Goal: Task Accomplishment & Management: Complete application form

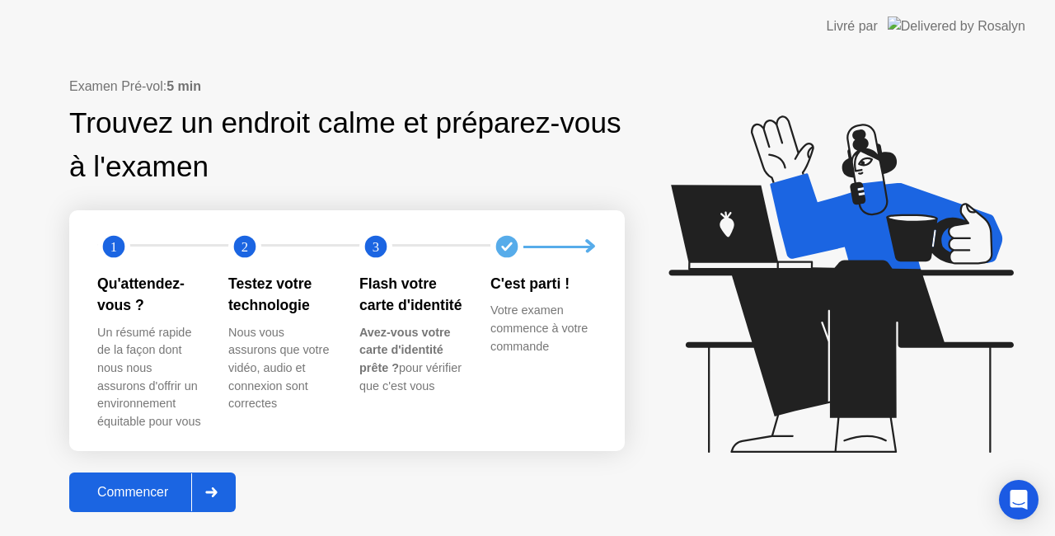
click at [127, 478] on button "Commencer" at bounding box center [152, 492] width 167 height 40
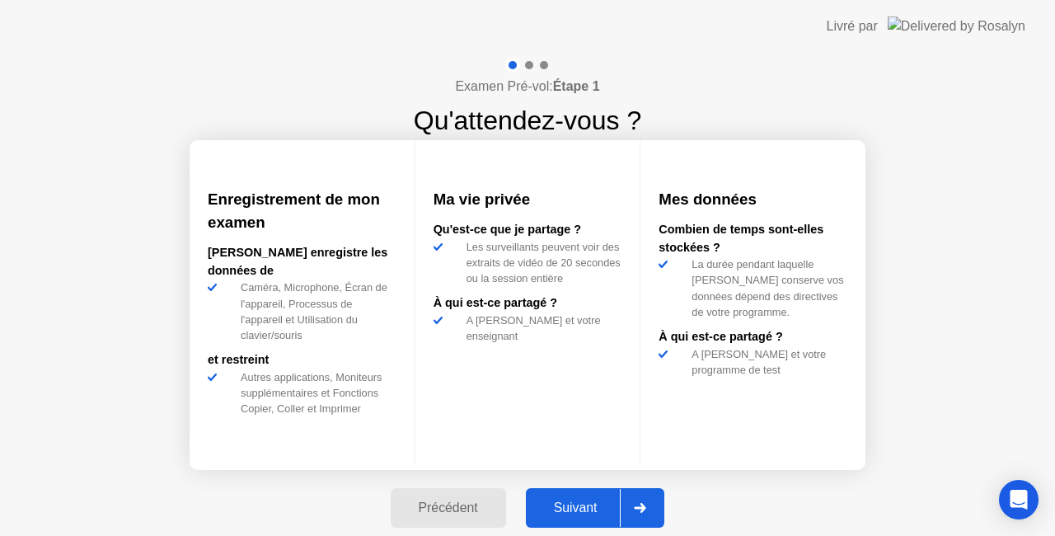
click at [584, 501] on div "Suivant" at bounding box center [576, 508] width 90 height 15
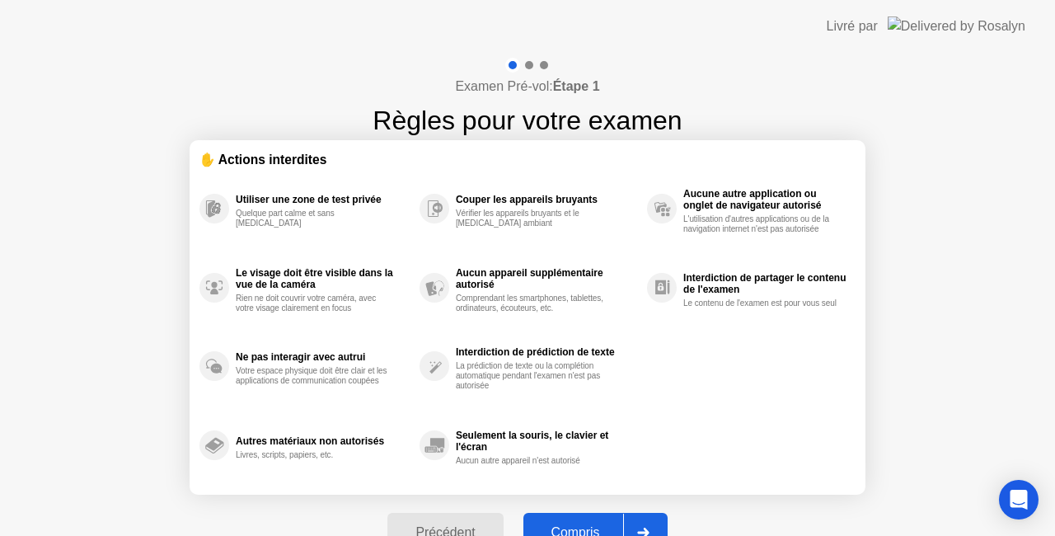
click at [584, 529] on div "Compris" at bounding box center [576, 532] width 95 height 15
select select "Available cameras"
select select "Available speakers"
select select "Available microphones"
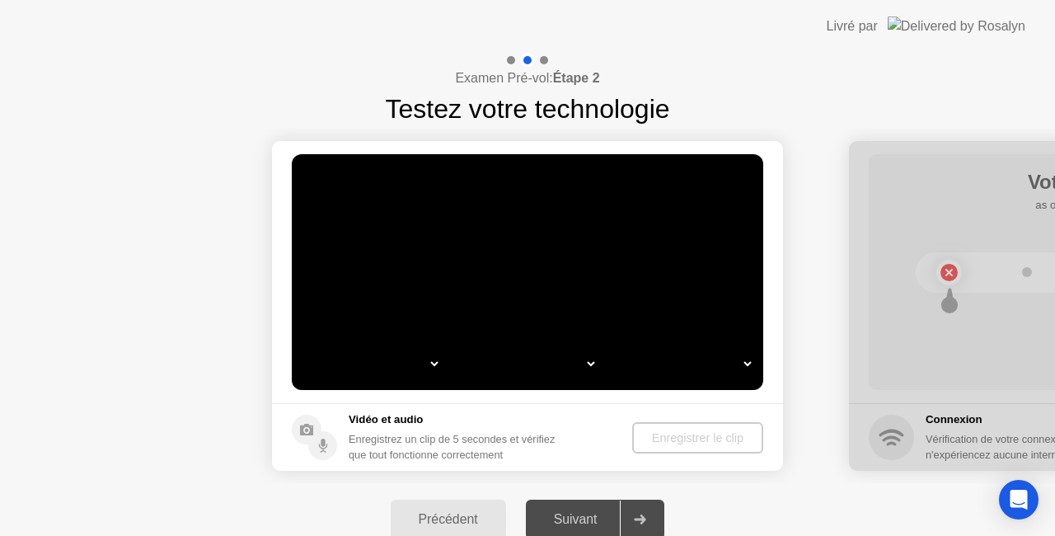
select select "*"
select select "**********"
select select "*******"
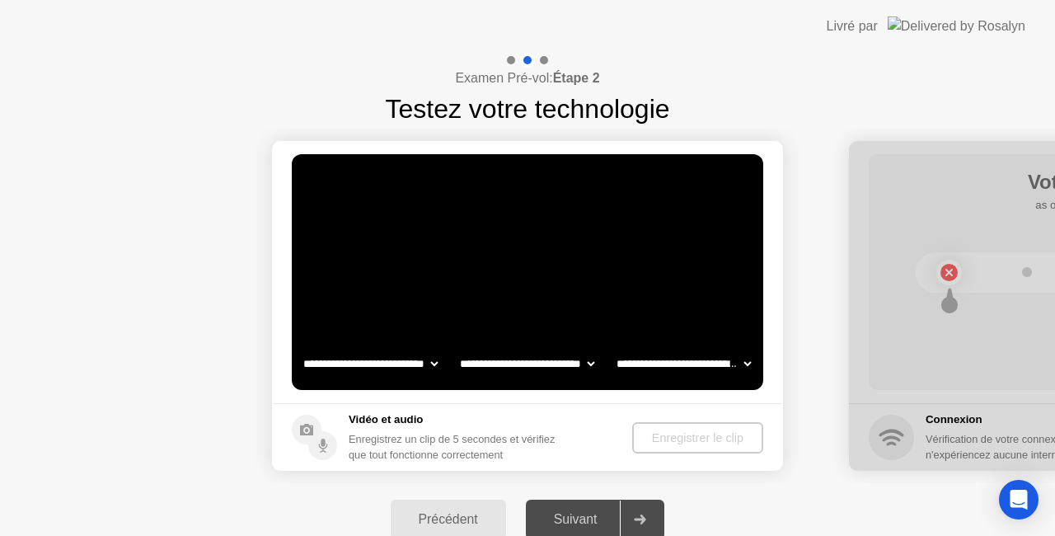
select select "*******"
click at [686, 432] on div "Enregistrer le clip" at bounding box center [699, 437] width 118 height 13
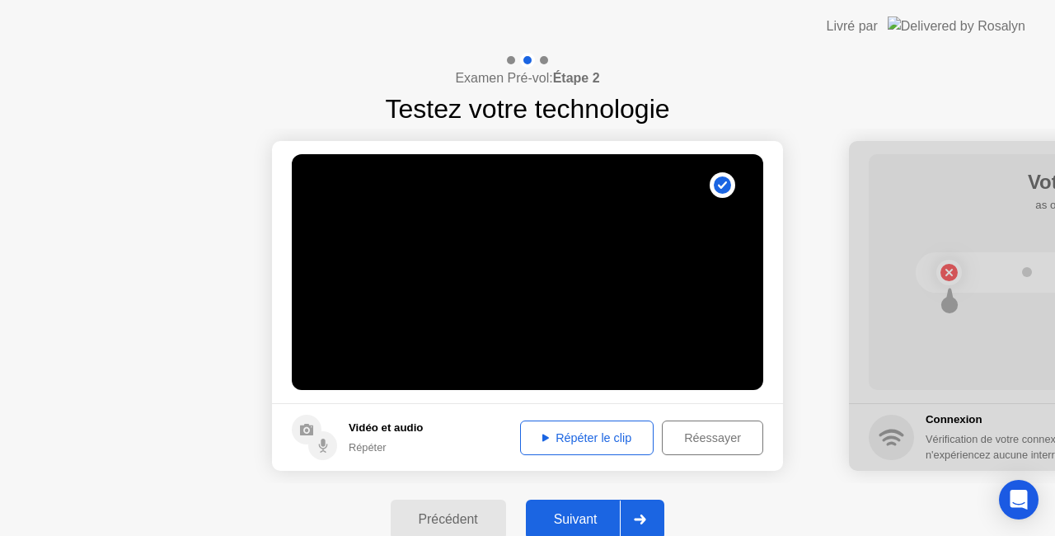
click at [568, 523] on div "Suivant" at bounding box center [576, 519] width 90 height 15
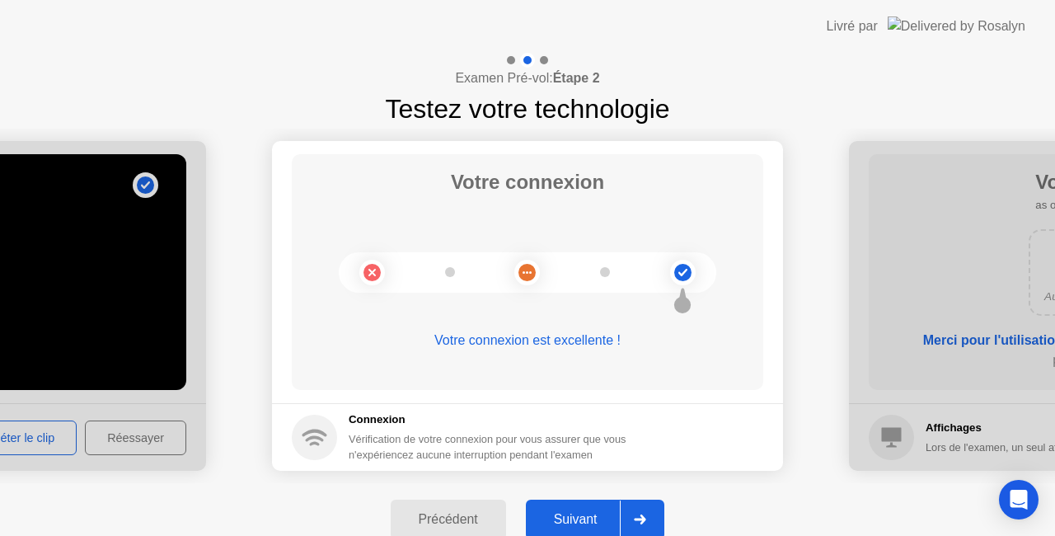
click at [568, 523] on div "Suivant" at bounding box center [576, 519] width 90 height 15
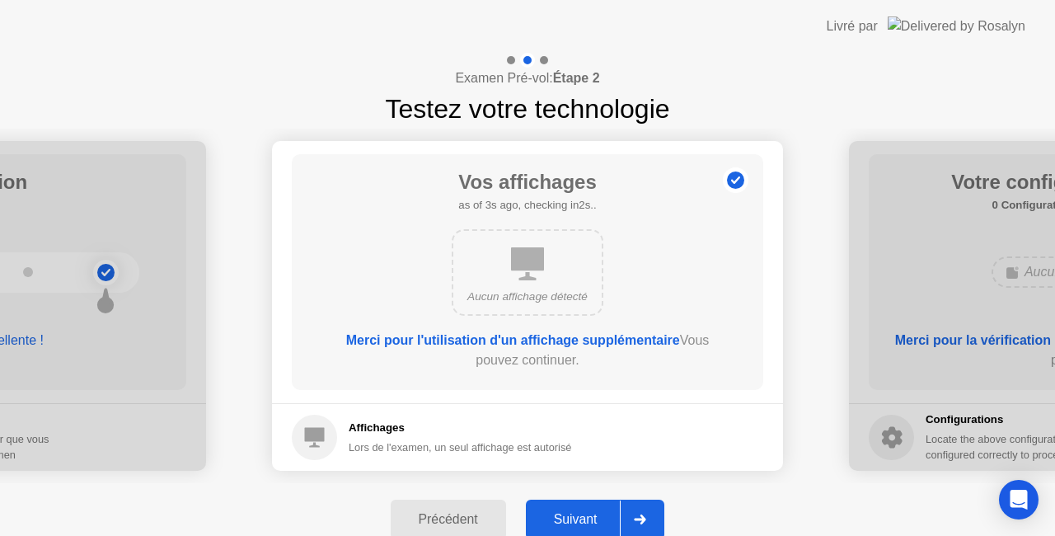
click at [568, 523] on div "Suivant" at bounding box center [576, 519] width 90 height 15
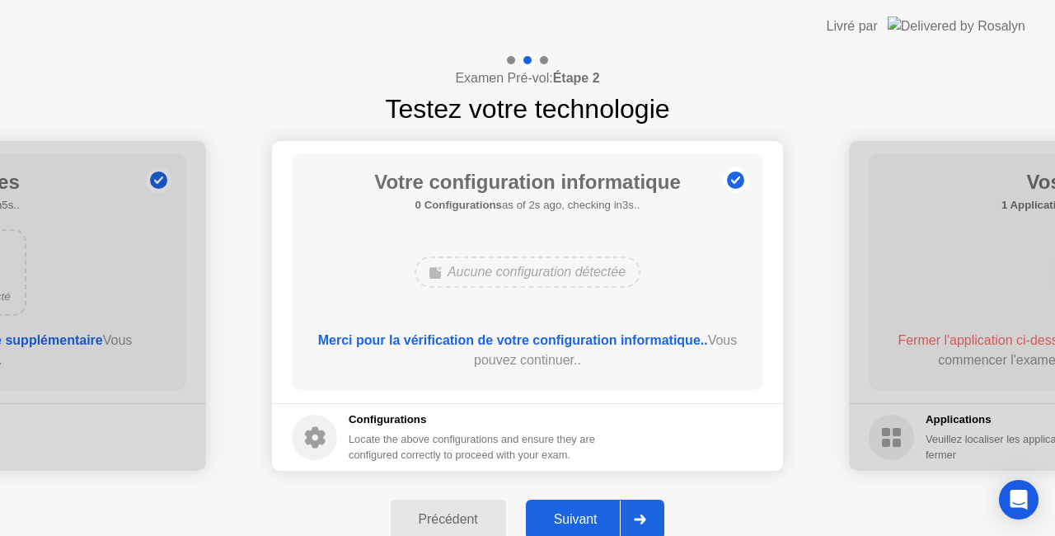
click at [568, 523] on div "Suivant" at bounding box center [576, 519] width 90 height 15
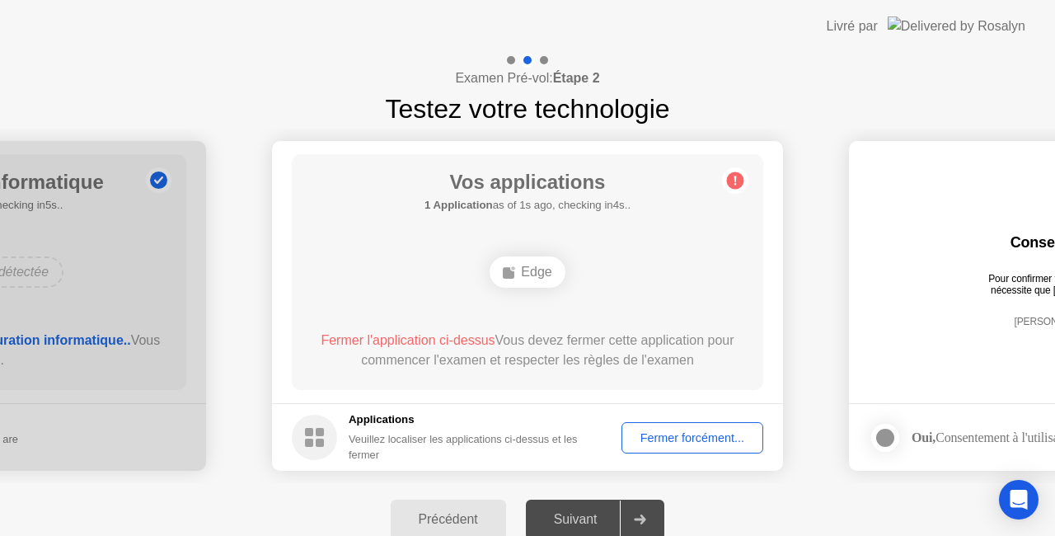
click at [689, 442] on div "Fermer forcément..." at bounding box center [693, 437] width 130 height 13
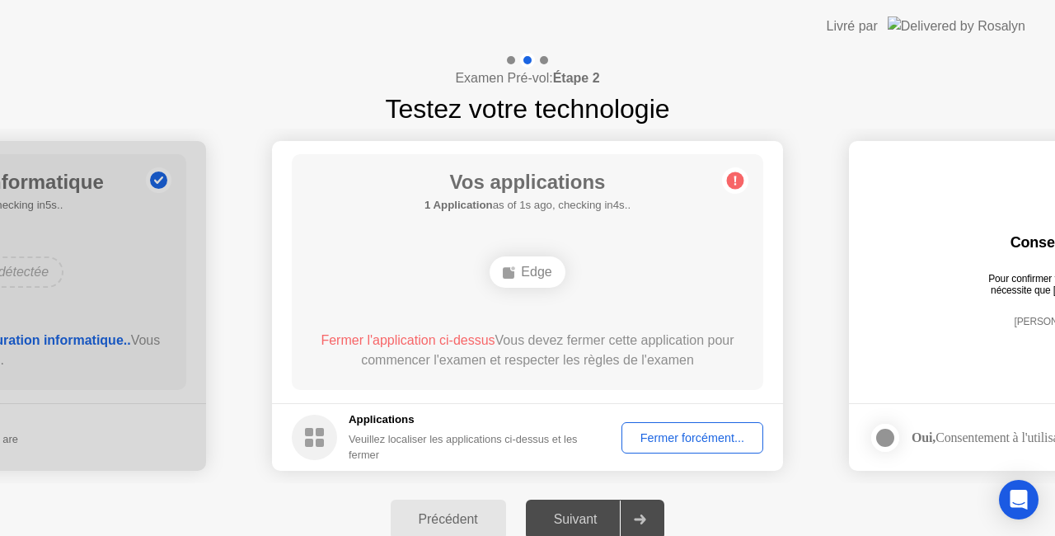
click at [688, 444] on div "Fermer forcément..." at bounding box center [693, 437] width 130 height 13
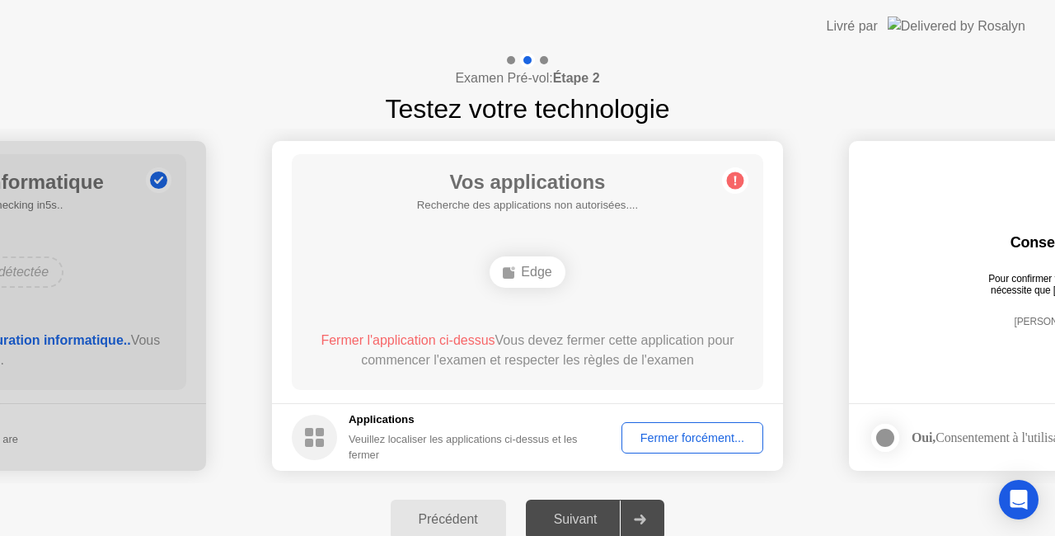
click at [625, 378] on div "Vos applications Recherche des applications non autorisées.... Edge Fermer l'ap…" at bounding box center [528, 272] width 472 height 236
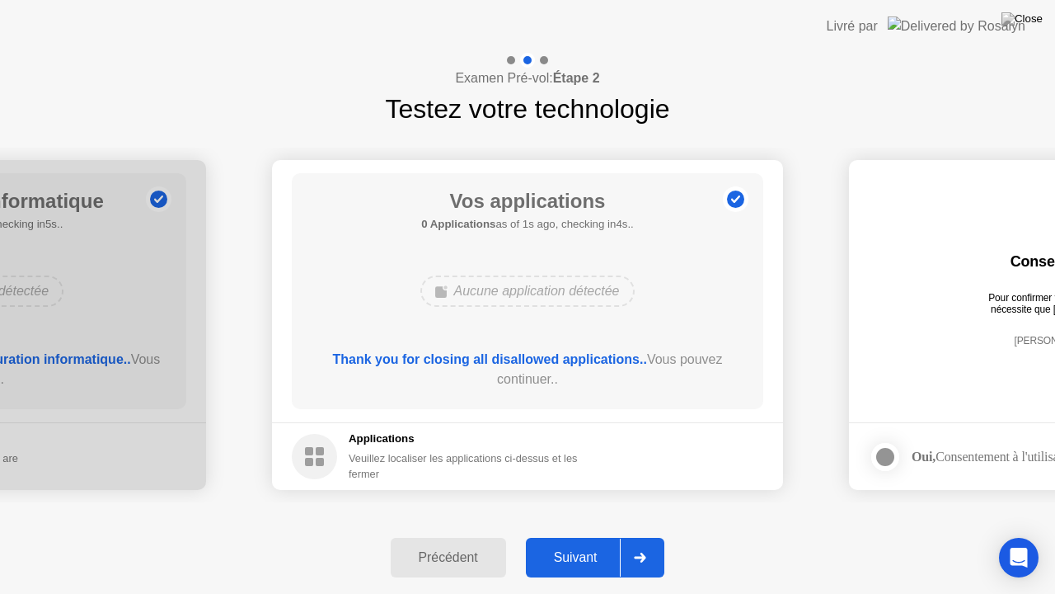
click at [566, 535] on div "Suivant" at bounding box center [576, 557] width 90 height 15
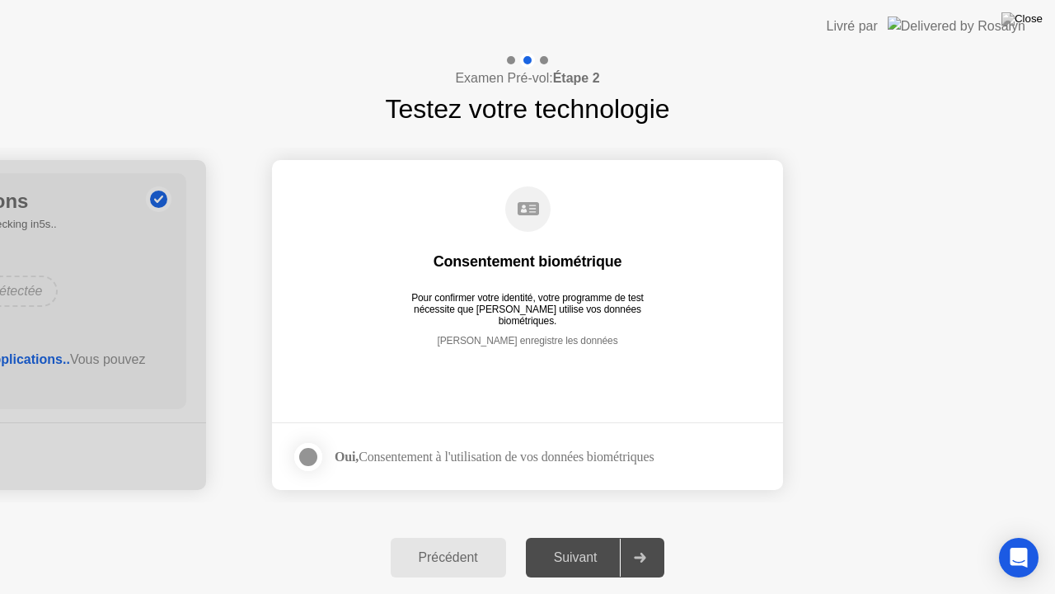
click at [312, 455] on div at bounding box center [309, 457] width 20 height 20
click at [562, 535] on div "Suivant" at bounding box center [576, 557] width 90 height 15
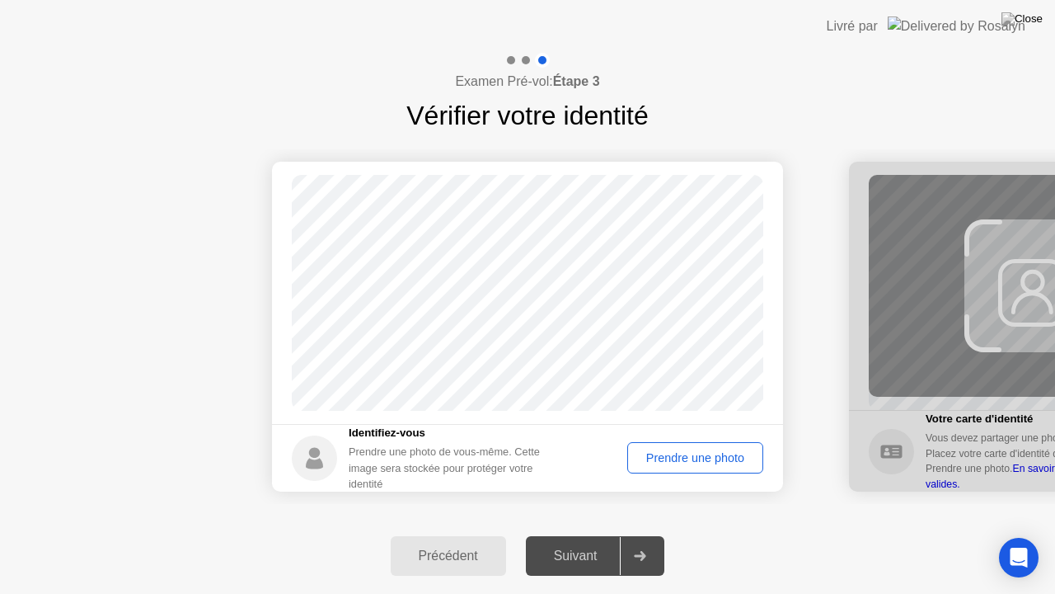
click at [703, 464] on div "Prendre une photo" at bounding box center [695, 457] width 125 height 13
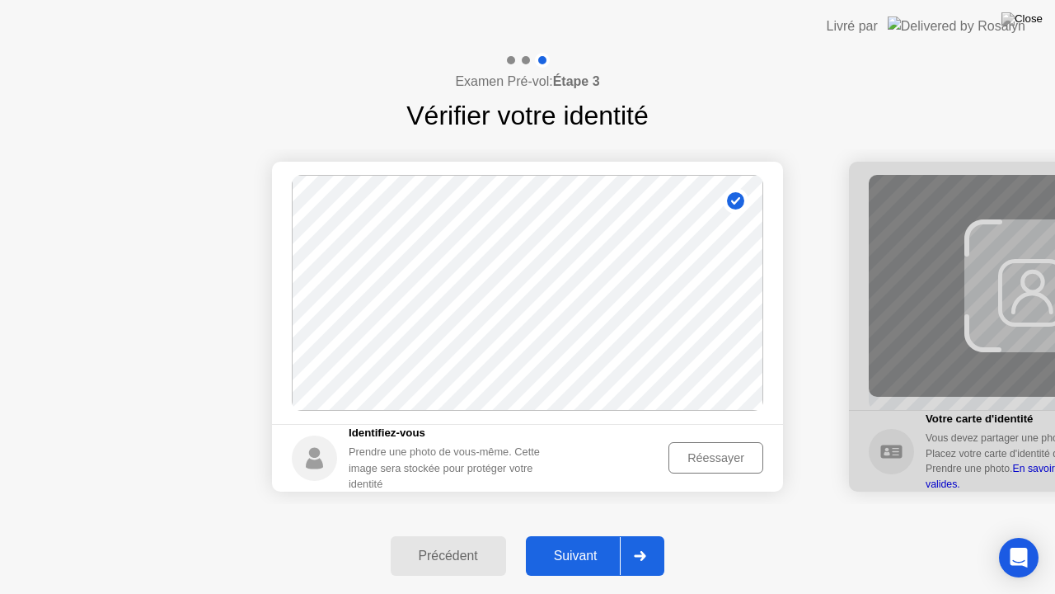
click at [559, 535] on div "Suivant" at bounding box center [576, 555] width 90 height 15
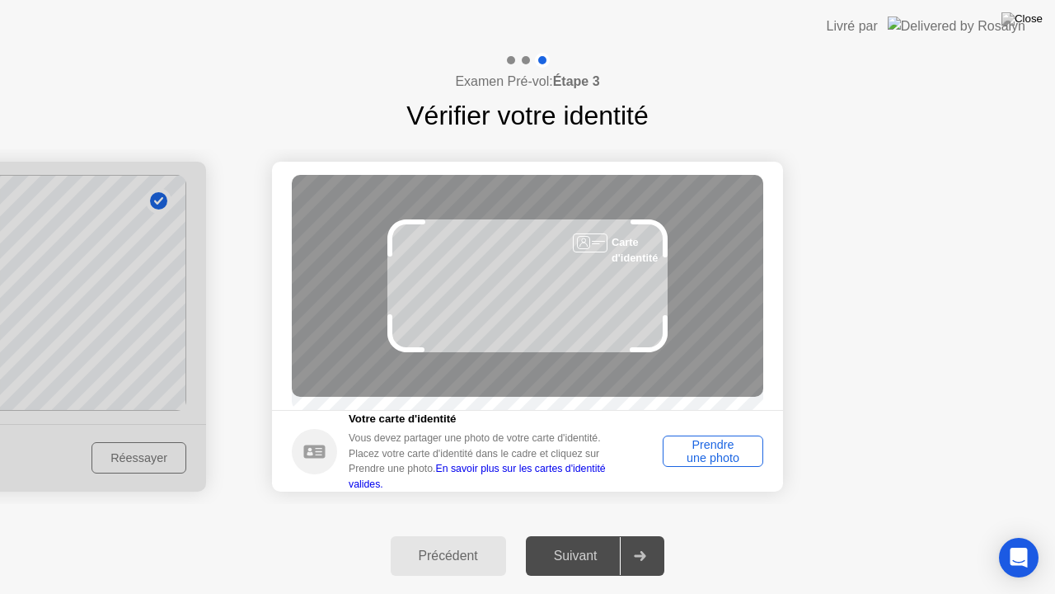
click at [686, 464] on div "Prendre une photo" at bounding box center [713, 451] width 89 height 26
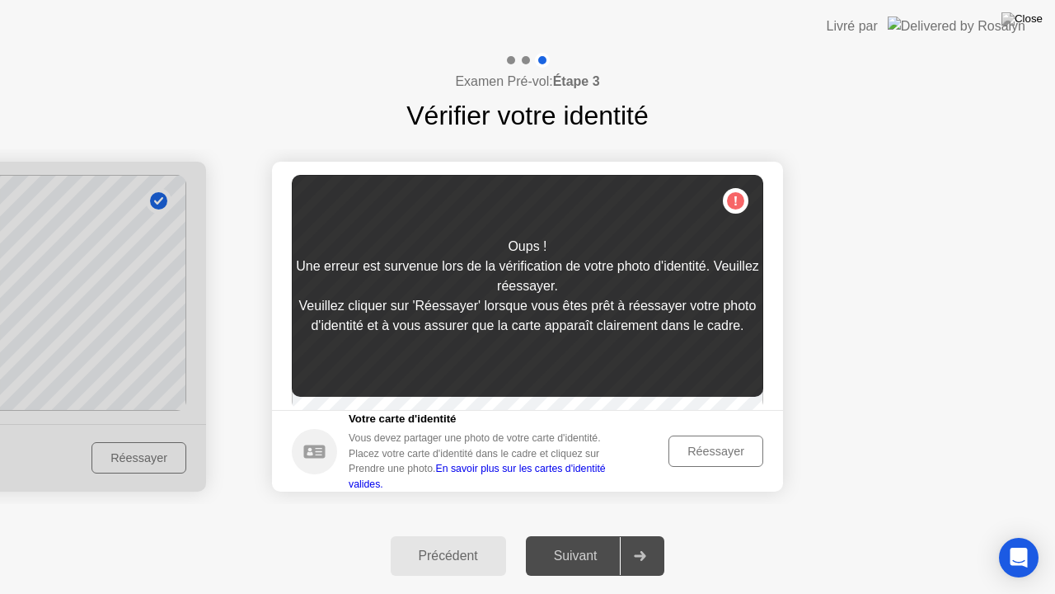
click at [566, 535] on div "Suivant" at bounding box center [576, 555] width 90 height 15
click at [698, 452] on div "Réessayer" at bounding box center [716, 450] width 83 height 13
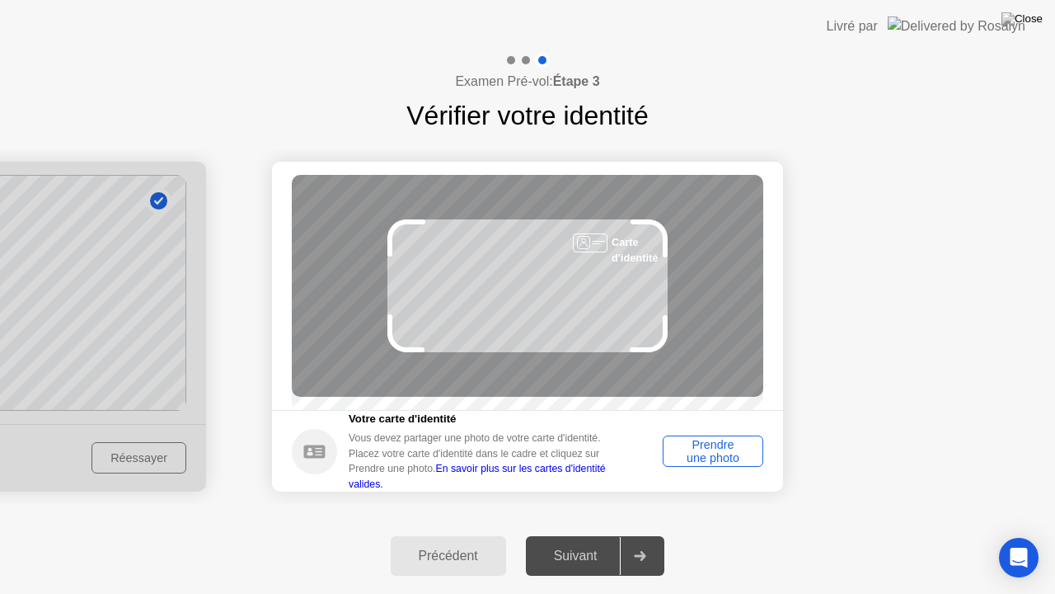
click at [717, 454] on div "Prendre une photo" at bounding box center [713, 451] width 89 height 26
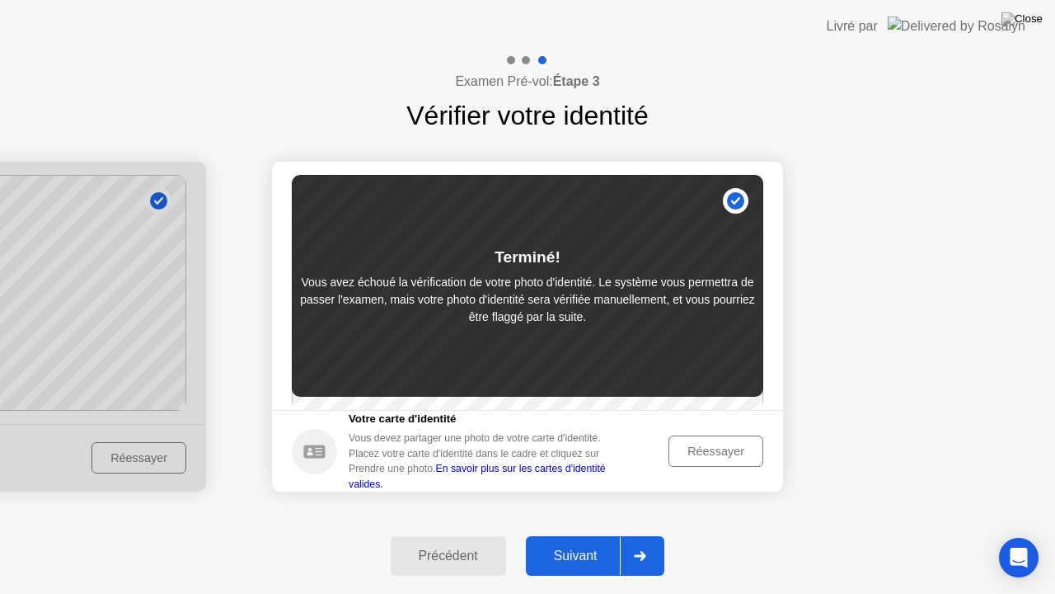
click at [571, 535] on div "Suivant" at bounding box center [576, 555] width 90 height 15
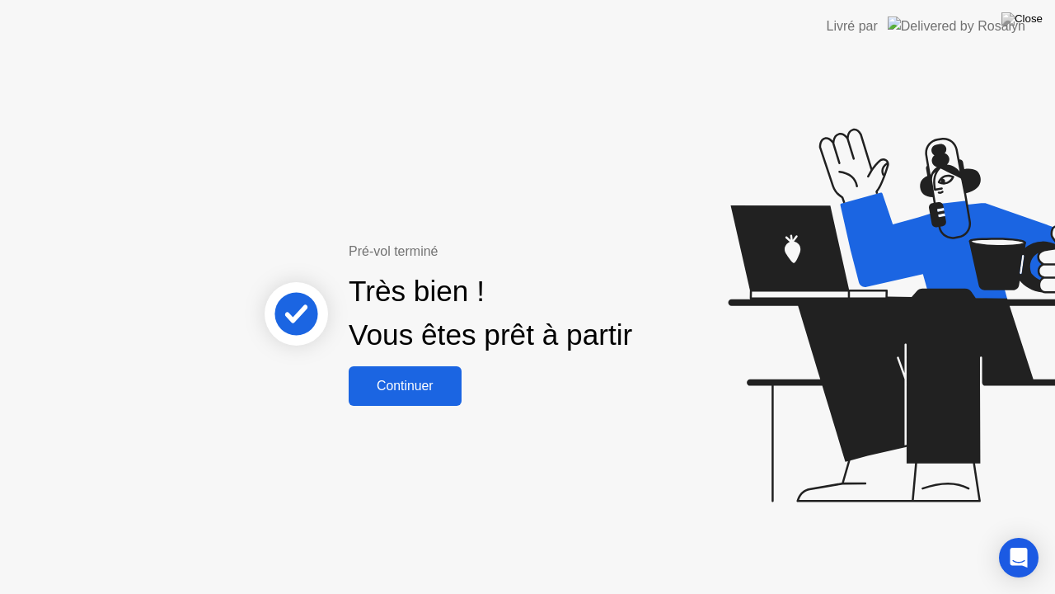
click at [422, 396] on button "Continuer" at bounding box center [405, 386] width 113 height 40
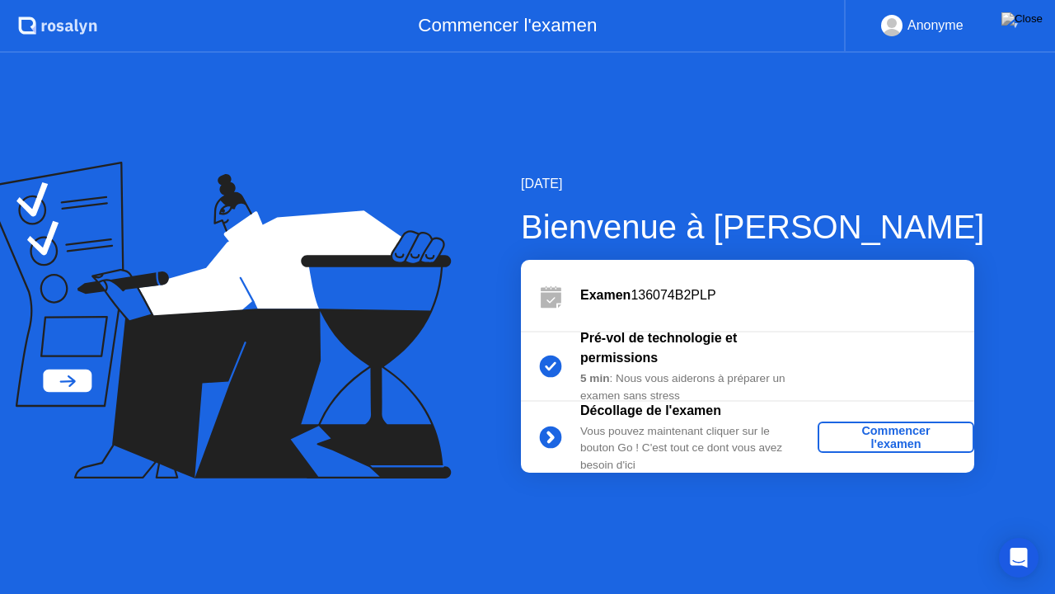
click at [892, 439] on div "Commencer l'examen" at bounding box center [896, 437] width 143 height 26
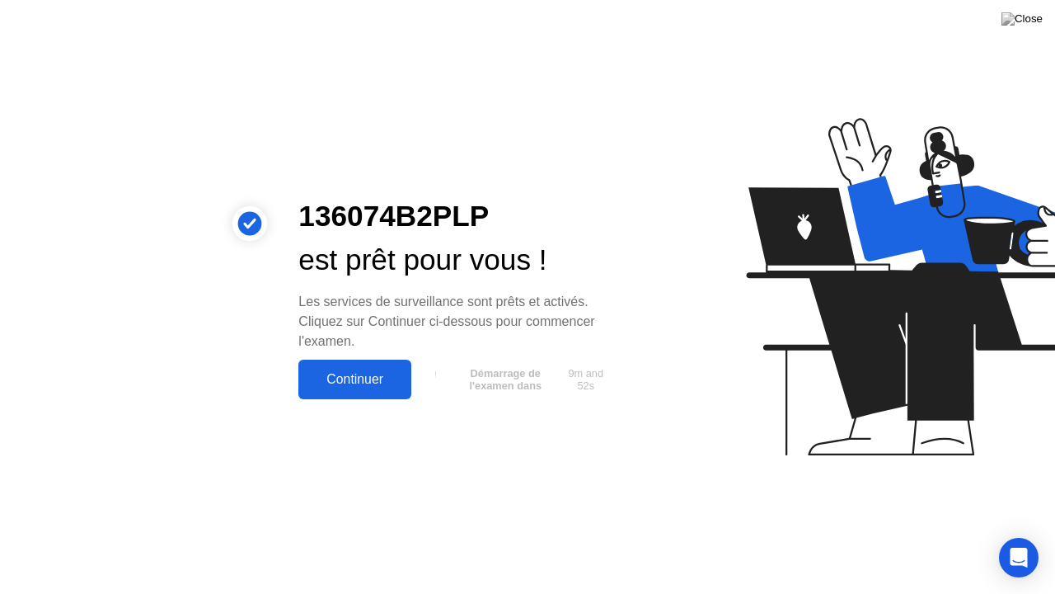
click at [345, 377] on div "Continuer" at bounding box center [354, 379] width 103 height 15
